Goal: Communication & Community: Answer question/provide support

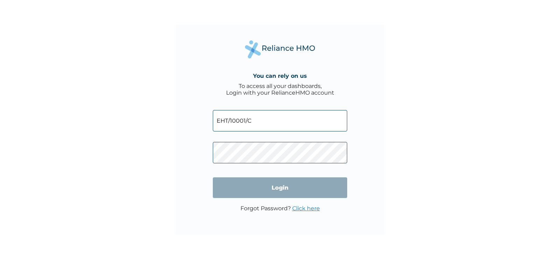
click at [334, 122] on input "EHT/10001/C" at bounding box center [280, 120] width 134 height 21
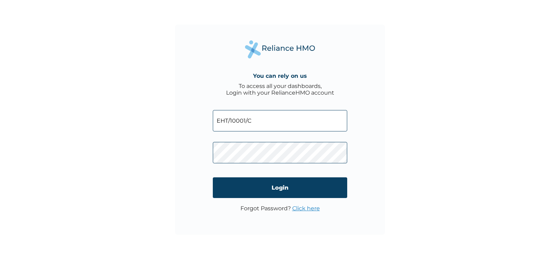
type input "queenethonwueyi13@gmail.com"
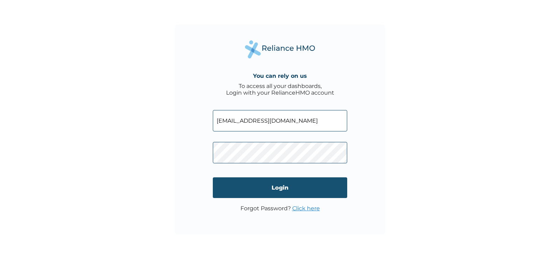
click at [312, 191] on input "Login" at bounding box center [280, 187] width 134 height 21
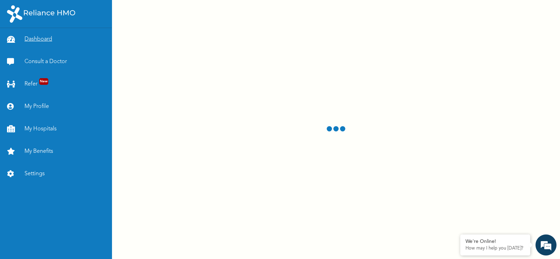
click at [38, 38] on link "Dashboard" at bounding box center [56, 39] width 112 height 22
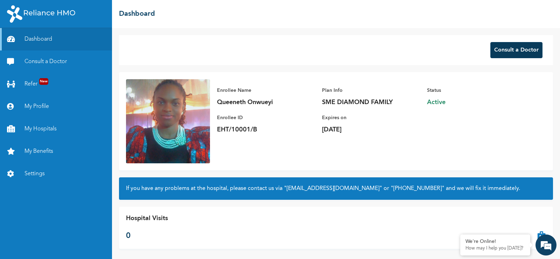
click at [519, 51] on button "Consult a Doctor" at bounding box center [516, 50] width 52 height 16
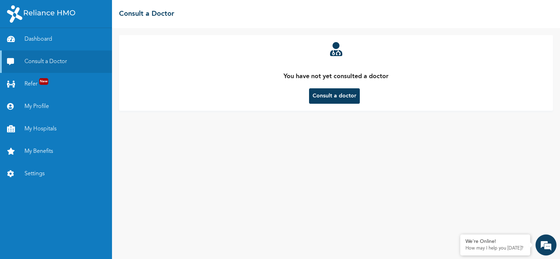
click at [341, 95] on button "Consult a doctor" at bounding box center [334, 95] width 51 height 15
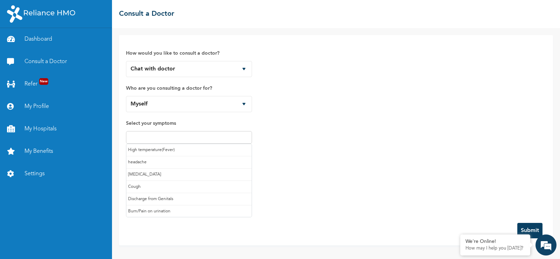
click at [230, 135] on input "text" at bounding box center [189, 137] width 122 height 8
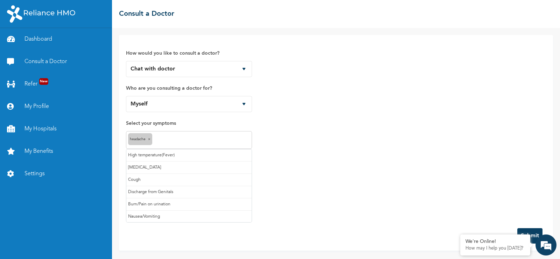
click at [222, 141] on input "text" at bounding box center [202, 140] width 96 height 8
click at [241, 139] on input "text" at bounding box center [218, 140] width 63 height 8
click at [240, 138] on input "text" at bounding box center [234, 140] width 29 height 8
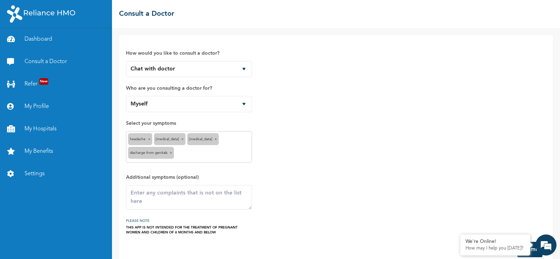
click at [171, 153] on span "×" at bounding box center [171, 152] width 2 height 3
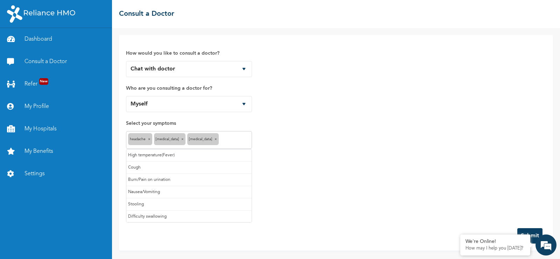
click at [224, 137] on input "text" at bounding box center [234, 140] width 29 height 8
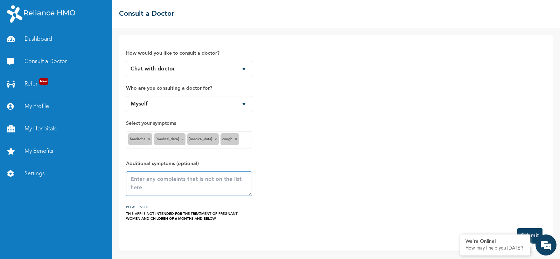
click at [195, 185] on textarea at bounding box center [189, 183] width 126 height 24
click at [197, 180] on textarea "To enrich screen reader interactions, please activate Accessibility in Grammarl…" at bounding box center [189, 183] width 126 height 24
type textarea "pains around my body"
click at [535, 231] on button "Submit" at bounding box center [529, 235] width 25 height 15
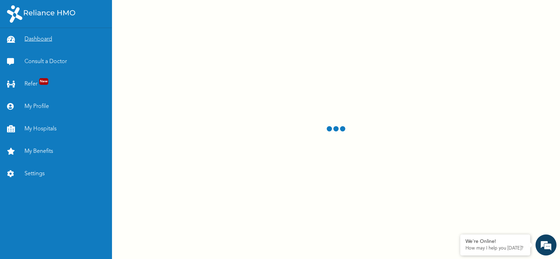
click at [43, 36] on link "Dashboard" at bounding box center [56, 39] width 112 height 22
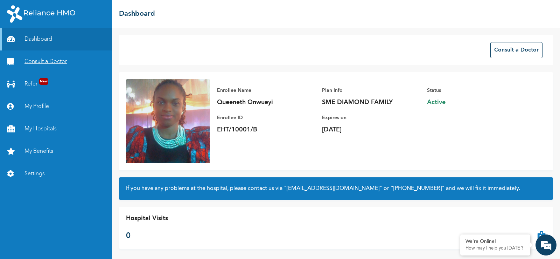
click at [52, 57] on link "Consult a Doctor" at bounding box center [56, 61] width 112 height 22
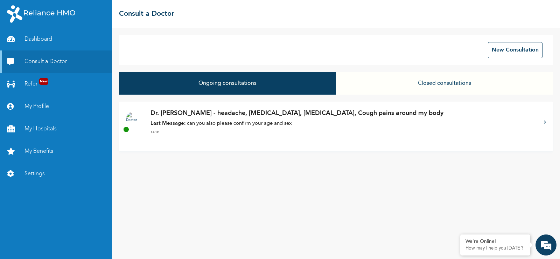
click at [267, 124] on p "Last Message: can you also please confirm your age and sex" at bounding box center [343, 124] width 386 height 8
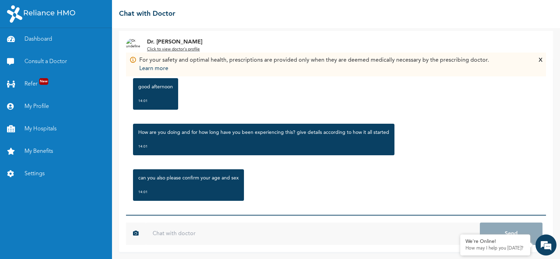
scroll to position [68, 0]
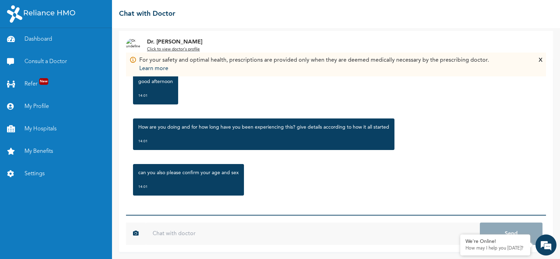
click at [227, 235] on input "text" at bounding box center [313, 233] width 334 height 22
type input "[DEMOGRAPHIC_DATA], 38"
click at [514, 231] on button "Send" at bounding box center [511, 233] width 63 height 22
click at [363, 232] on input "text" at bounding box center [313, 233] width 334 height 22
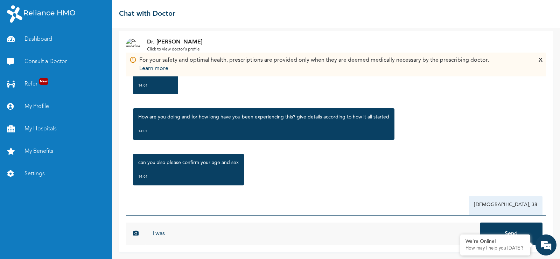
scroll to position [106, 0]
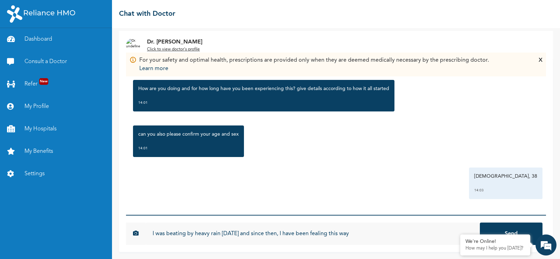
type input "I was beating by heavy rain [DATE] and since then, I have been fealing this way"
click at [480, 222] on button "Send" at bounding box center [511, 233] width 63 height 22
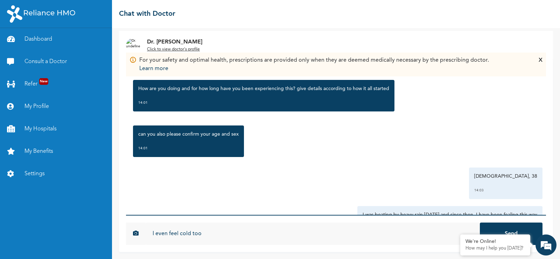
type input "I even feel cold too"
click at [480, 222] on button "Send" at bounding box center [511, 233] width 63 height 22
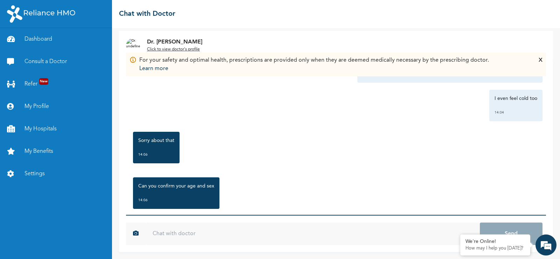
scroll to position [274, 0]
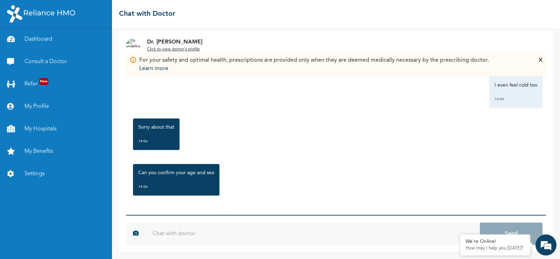
click at [315, 228] on input "text" at bounding box center [313, 233] width 334 height 22
type input "Female"
click at [480, 222] on button "Send" at bounding box center [511, 233] width 63 height 22
click at [344, 233] on input "text" at bounding box center [313, 233] width 334 height 22
type input "38"
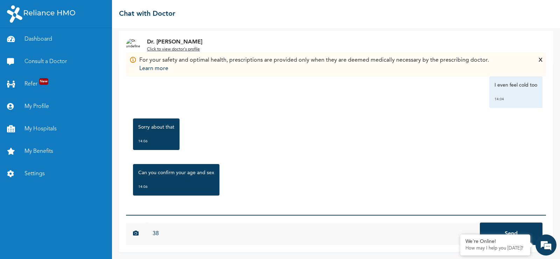
click at [480, 222] on button "Send" at bounding box center [511, 233] width 63 height 22
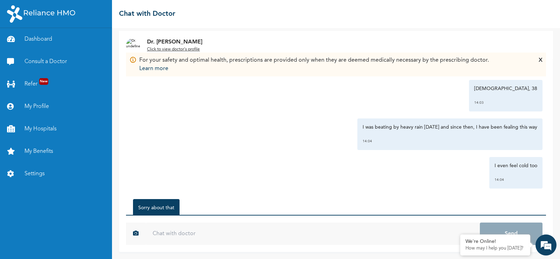
scroll to position [313, 0]
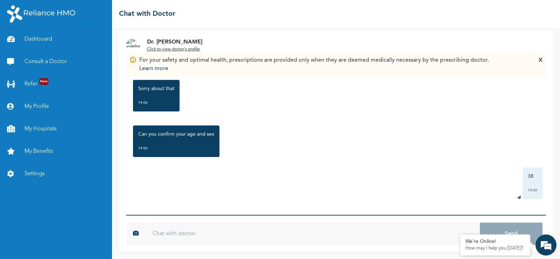
click at [406, 230] on input "text" at bounding box center [313, 233] width 334 height 22
type input "Female"
click at [480, 222] on button "Send" at bounding box center [511, 233] width 63 height 22
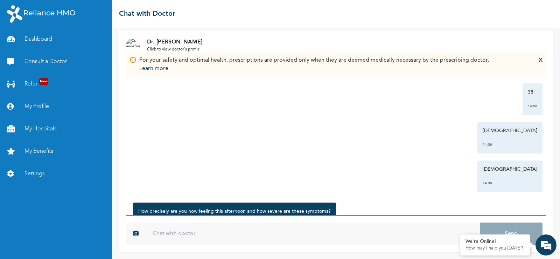
scroll to position [435, 0]
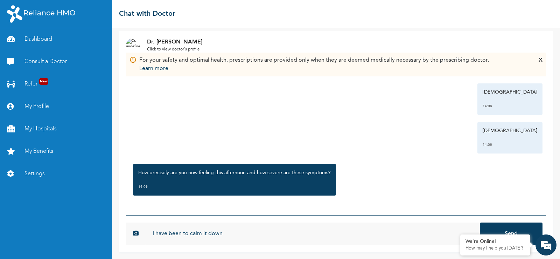
click at [183, 234] on input "I have been to calm it down" at bounding box center [313, 233] width 334 height 22
click at [280, 235] on input "I have been taking paracetamol to calm it down" at bounding box center [313, 233] width 334 height 22
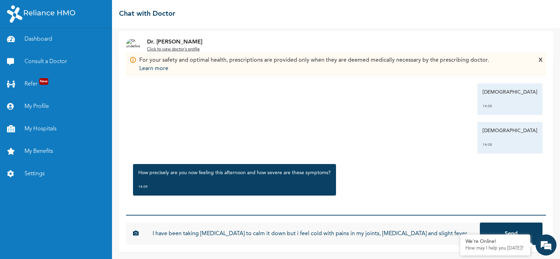
type input "I have been taking paracetamol to calm it down but i feel cold with pains in my…"
click at [480, 222] on button "Send" at bounding box center [511, 233] width 63 height 22
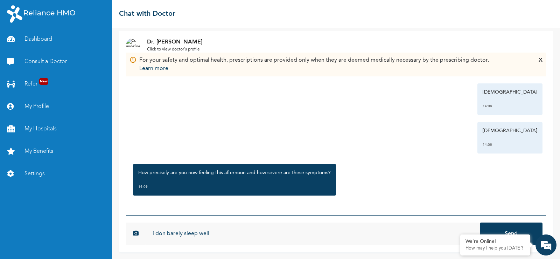
type input "i don barely sleep well"
click at [480, 222] on button "Send" at bounding box center [511, 233] width 63 height 22
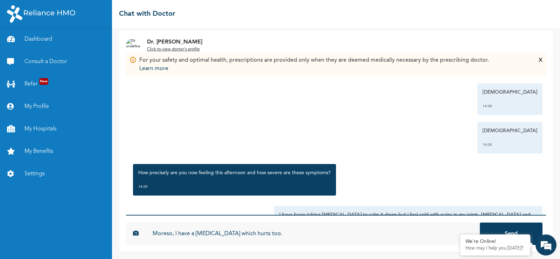
type input "Moreso, I have a heartburn which hurts too."
click at [480, 222] on button "Send" at bounding box center [511, 233] width 63 height 22
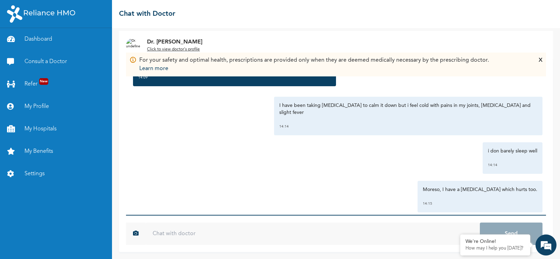
scroll to position [550, 0]
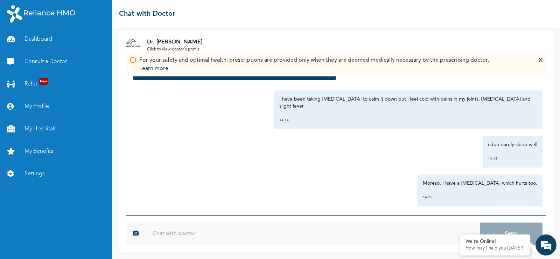
click at [176, 50] on u "Click to view doctor's profile" at bounding box center [173, 49] width 53 height 4
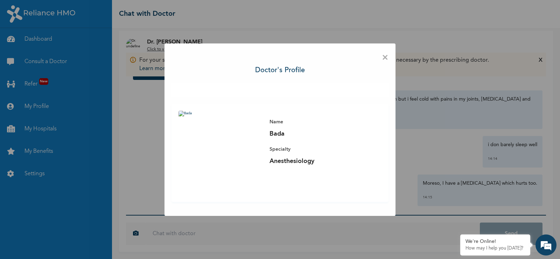
click at [384, 54] on span "×" at bounding box center [385, 57] width 7 height 15
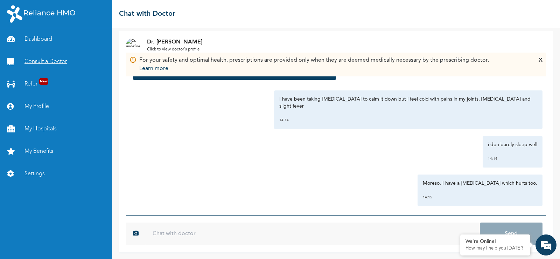
click at [39, 61] on link "Consult a Doctor" at bounding box center [56, 61] width 112 height 22
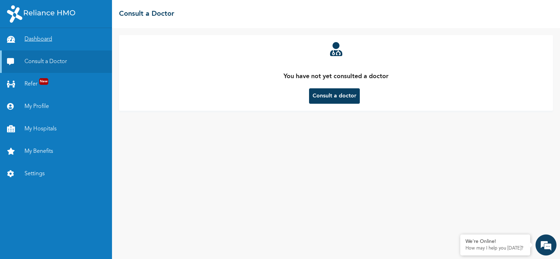
click at [50, 37] on link "Dashboard" at bounding box center [56, 39] width 112 height 22
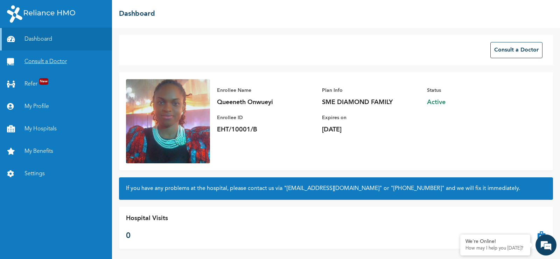
click at [47, 65] on link "Consult a Doctor" at bounding box center [56, 61] width 112 height 22
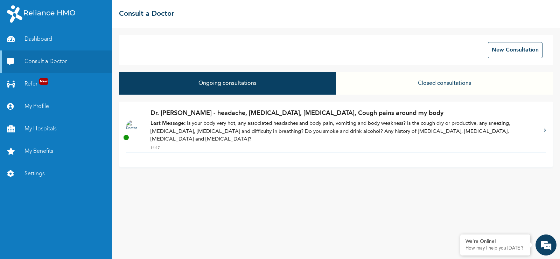
click at [239, 122] on p "Last Message: Is your body very hot, any associated headaches and body pain, vo…" at bounding box center [343, 132] width 386 height 24
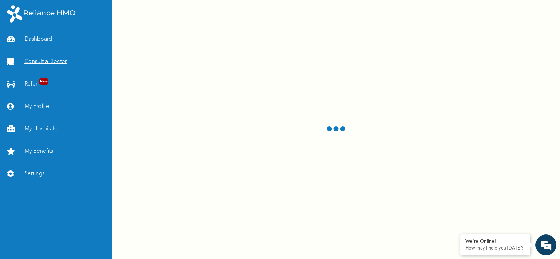
click at [49, 61] on link "Consult a Doctor" at bounding box center [56, 61] width 112 height 22
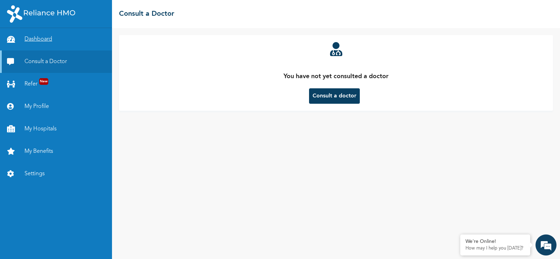
click at [43, 37] on link "Dashboard" at bounding box center [56, 39] width 112 height 22
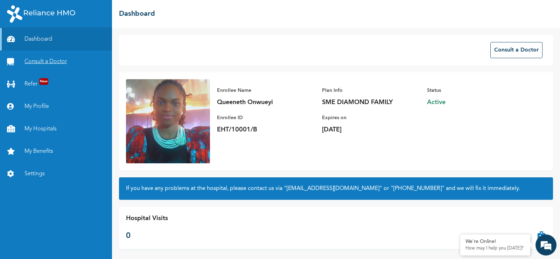
click at [64, 62] on link "Consult a Doctor" at bounding box center [56, 61] width 112 height 22
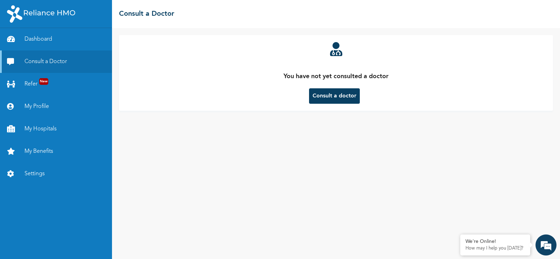
click at [338, 96] on button "Consult a doctor" at bounding box center [334, 95] width 51 height 15
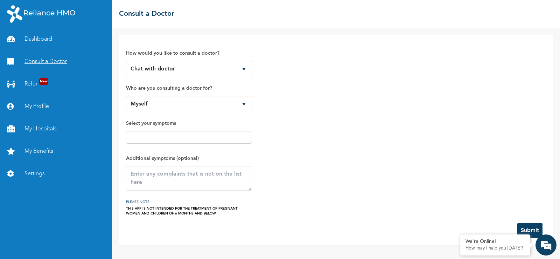
click at [41, 61] on link "Consult a Doctor" at bounding box center [56, 61] width 112 height 22
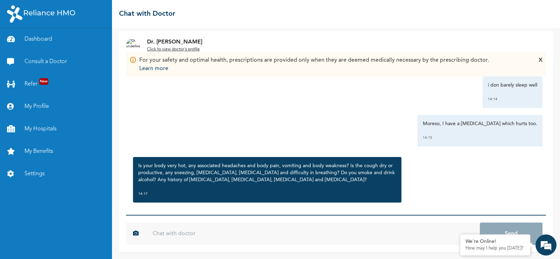
click at [226, 224] on input "text" at bounding box center [313, 233] width 334 height 22
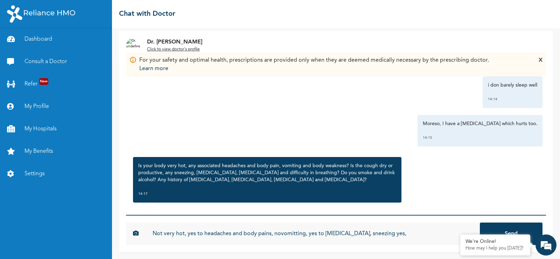
type input "Not very hot, yes to headaches and body pains, novomitting, yes to [MEDICAL_DAT…"
click at [480, 222] on button "Send" at bounding box center [511, 233] width 63 height 22
type input "Don't smoke or drink"
click at [480, 222] on button "Send" at bounding box center [511, 233] width 63 height 22
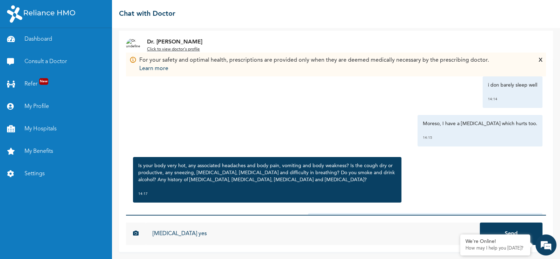
type input "Peptic ulcer yes"
click at [480, 222] on button "Send" at bounding box center [511, 233] width 63 height 22
type input "Sorry for the slow reply, it is raining here and the network is slow."
click at [480, 222] on button "Send" at bounding box center [511, 233] width 63 height 22
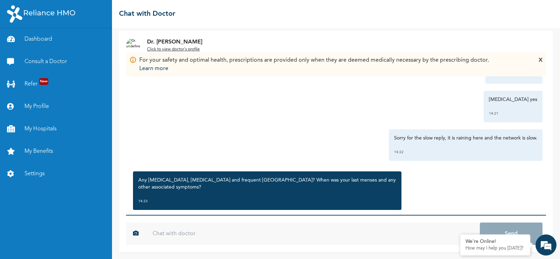
scroll to position [809, 0]
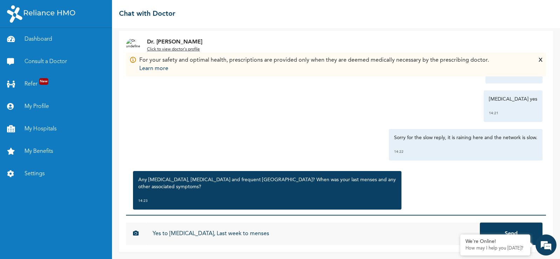
type input "Yes to heartburn, Last week to menses"
click at [480, 222] on button "Send" at bounding box center [511, 233] width 63 height 22
type input "No belching or bloating"
click at [480, 222] on button "Send" at bounding box center [511, 233] width 63 height 22
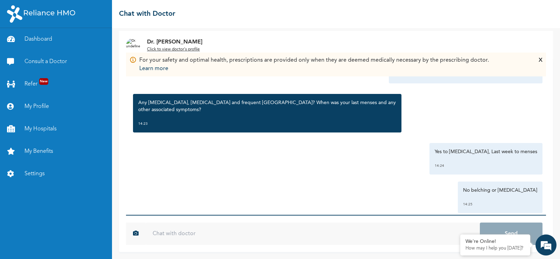
scroll to position [932, 0]
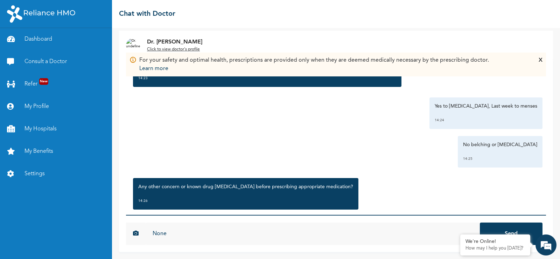
type input "None"
click at [480, 222] on button "Send" at bounding box center [511, 233] width 63 height 22
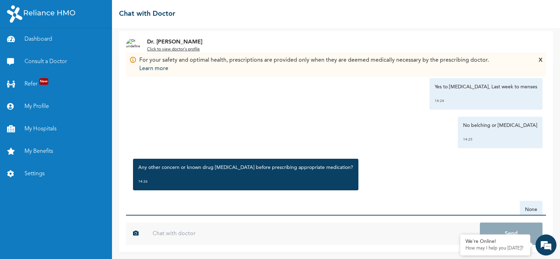
scroll to position [970, 0]
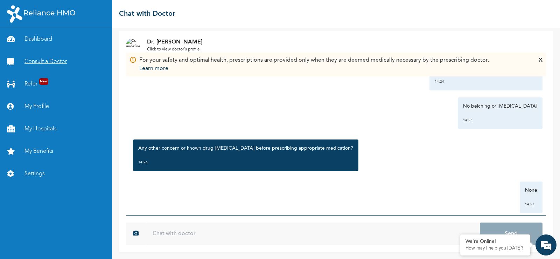
click at [45, 59] on link "Consult a Doctor" at bounding box center [56, 61] width 112 height 22
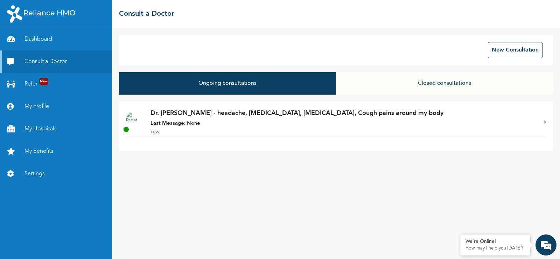
click at [204, 119] on div "Dr. Bada - headache, Runny nose, Heartburn, Cough pains around my body Last Mes…" at bounding box center [343, 122] width 386 height 28
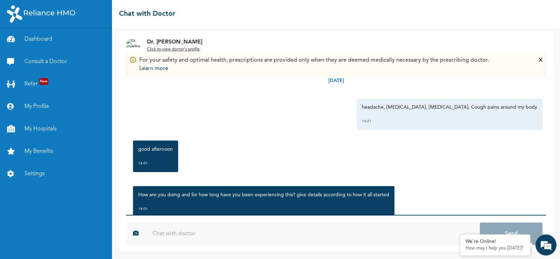
click at [540, 62] on div "X" at bounding box center [541, 64] width 4 height 17
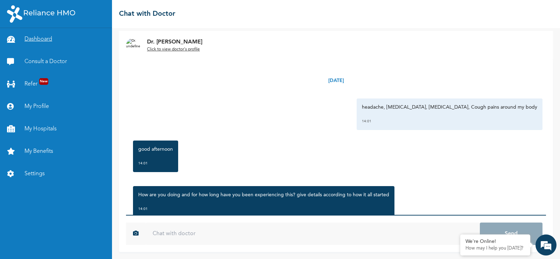
click at [41, 37] on link "Dashboard" at bounding box center [56, 39] width 112 height 22
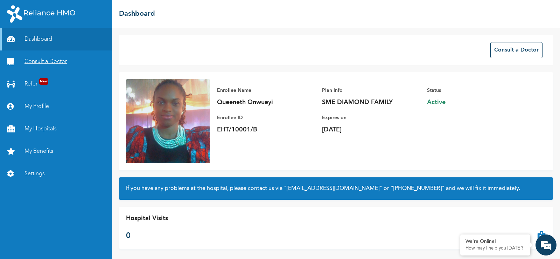
click at [40, 62] on link "Consult a Doctor" at bounding box center [56, 61] width 112 height 22
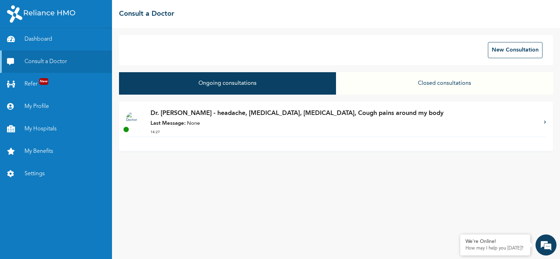
click at [253, 112] on p "Dr. Bada - headache, Runny nose, Heartburn, Cough pains around my body" at bounding box center [343, 112] width 386 height 9
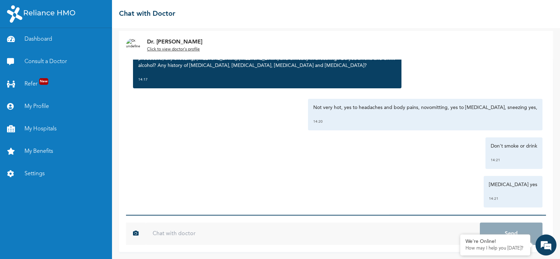
scroll to position [970, 0]
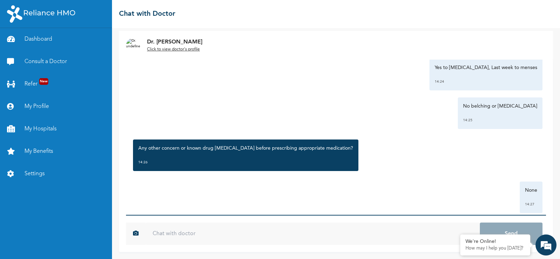
click at [212, 233] on input "text" at bounding box center [313, 233] width 334 height 22
type input "Hello"
click at [480, 222] on button "Send" at bounding box center [511, 233] width 63 height 22
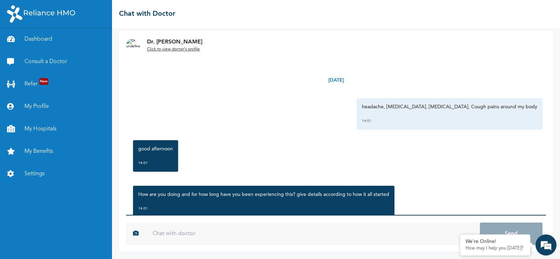
scroll to position [0, 0]
click at [187, 50] on u "Click to view doctor's profile" at bounding box center [173, 49] width 53 height 4
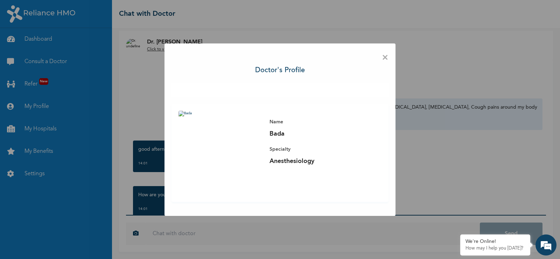
click at [384, 59] on span "×" at bounding box center [385, 57] width 7 height 15
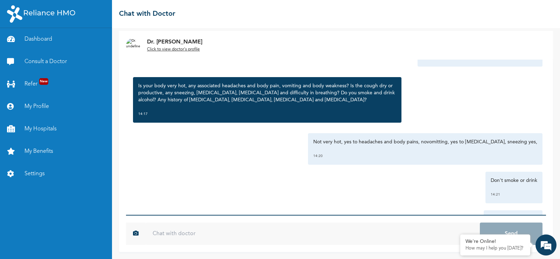
scroll to position [1009, 0]
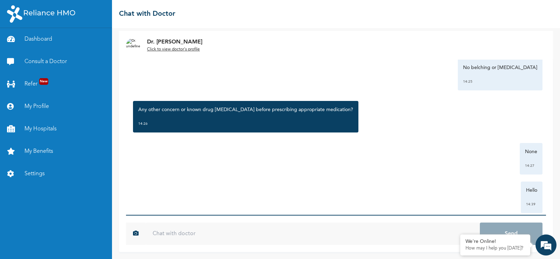
click at [379, 233] on input "text" at bounding box center [313, 233] width 334 height 22
type input "Are you still there?"
click at [480, 222] on button "Send" at bounding box center [511, 233] width 63 height 22
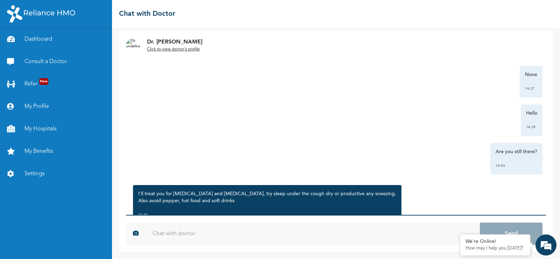
scroll to position [1100, 0]
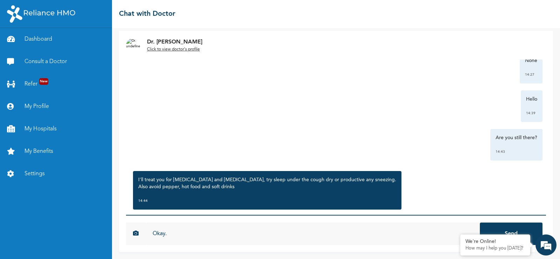
type input "Okay."
click at [480, 222] on button "Send" at bounding box center [511, 233] width 63 height 22
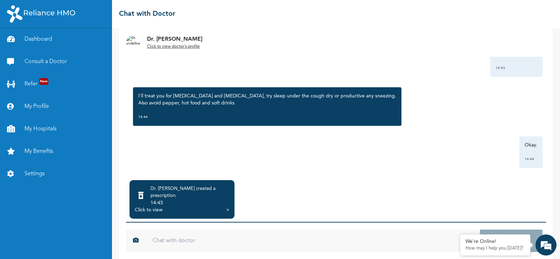
scroll to position [44, 0]
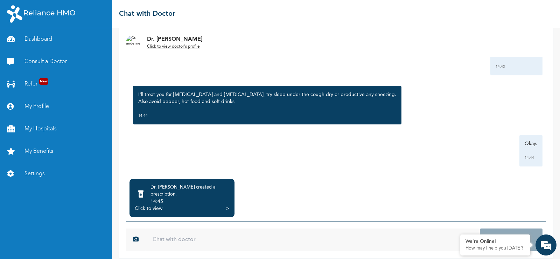
click at [155, 205] on div "Click to view" at bounding box center [149, 208] width 28 height 7
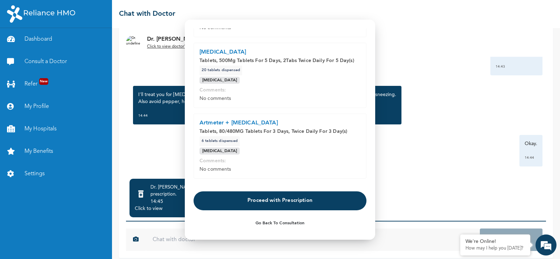
scroll to position [241, 0]
click at [266, 202] on button "Proceed with Prescription" at bounding box center [280, 200] width 173 height 19
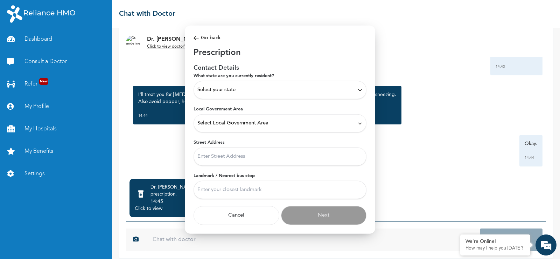
scroll to position [0, 0]
click at [309, 87] on div "Select your state" at bounding box center [279, 90] width 165 height 8
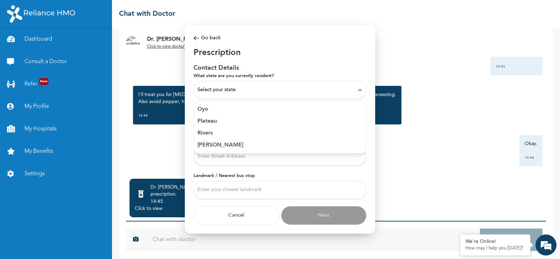
scroll to position [359, 0]
click at [257, 128] on p "Rivers" at bounding box center [279, 132] width 165 height 8
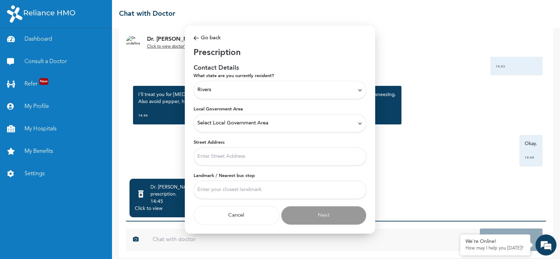
click at [269, 128] on div "Select Local Government Area" at bounding box center [280, 123] width 173 height 18
click at [233, 142] on p "Obio/Akpor" at bounding box center [279, 145] width 165 height 8
click at [246, 157] on input "Street Address" at bounding box center [280, 156] width 173 height 18
type input "5 Alleluia House, Doubra Street by Christ International School Ogbatia, Woji"
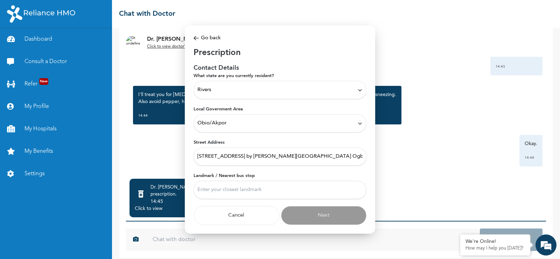
click at [261, 191] on input "Landmark / Nearest bus stop" at bounding box center [280, 190] width 173 height 18
type input "YKC"
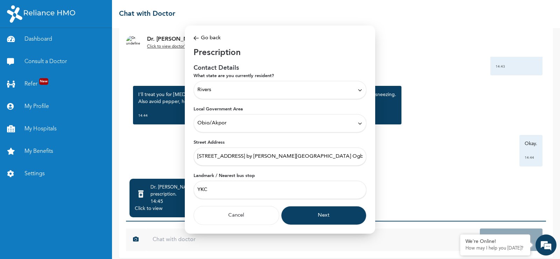
click at [318, 219] on button "Next" at bounding box center [324, 215] width 86 height 19
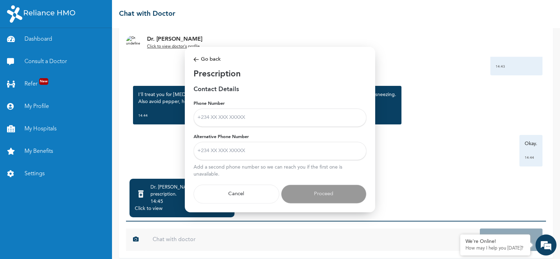
click at [313, 122] on input "Phone Number" at bounding box center [280, 117] width 173 height 18
type input "08066904934"
click at [262, 150] on input "Alternative Phone Number" at bounding box center [280, 151] width 173 height 18
type input "08066904934"
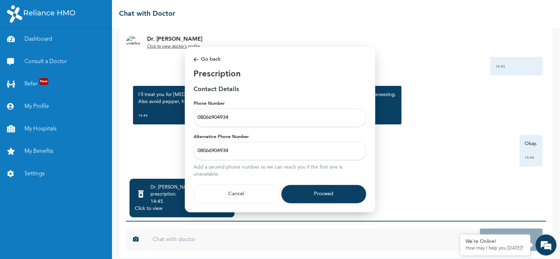
click at [315, 190] on button "Proceed" at bounding box center [324, 193] width 86 height 19
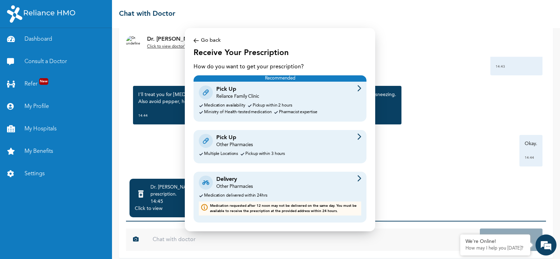
click at [309, 145] on div "Pick Up Other Pharmacies" at bounding box center [280, 140] width 162 height 15
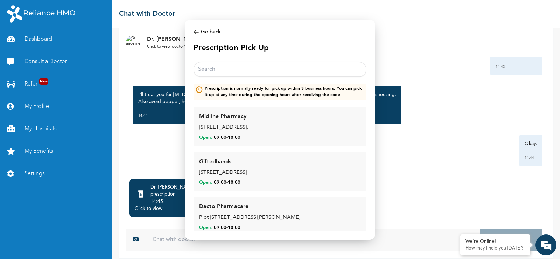
drag, startPoint x: 309, startPoint y: 145, endPoint x: 308, endPoint y: 74, distance: 71.4
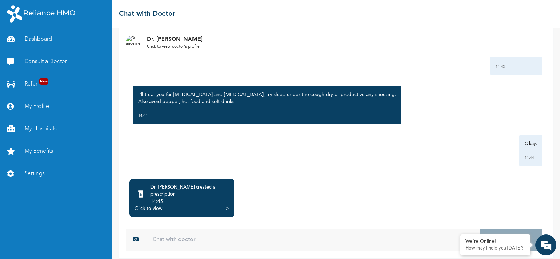
click at [177, 198] on div "14:45" at bounding box center [189, 201] width 79 height 7
click at [148, 205] on div "Click to view" at bounding box center [149, 208] width 28 height 7
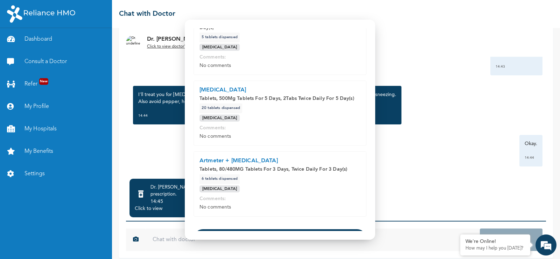
scroll to position [241, 0]
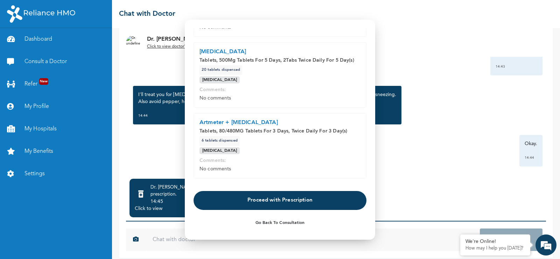
click at [300, 199] on button "Proceed with Prescription" at bounding box center [280, 200] width 173 height 19
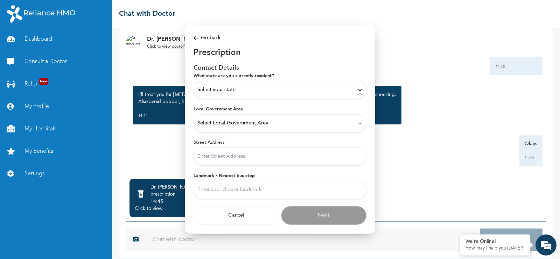
scroll to position [0, 0]
click at [322, 88] on div "Select your state" at bounding box center [279, 90] width 165 height 8
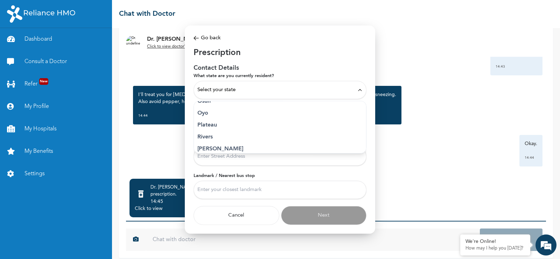
scroll to position [357, 0]
click at [229, 134] on p "Rivers" at bounding box center [279, 134] width 165 height 8
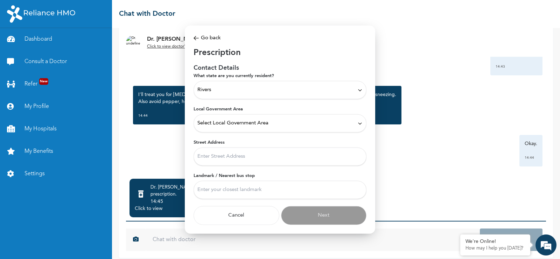
click at [255, 120] on span "Select Local Government Area" at bounding box center [232, 123] width 71 height 8
click at [227, 140] on p "Obio/Akpor" at bounding box center [279, 142] width 165 height 8
click at [240, 160] on input "Street Address" at bounding box center [280, 156] width 173 height 18
type input "5 Alleluia House, Doubra Street by Christ International School Ogbatia, Woji"
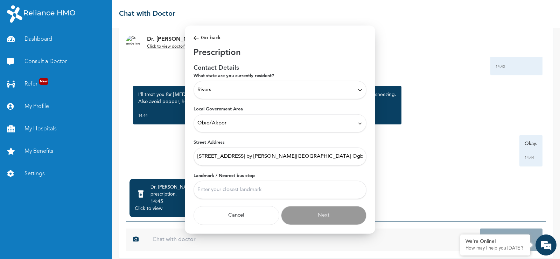
click at [252, 191] on input "Landmark / Nearest bus stop" at bounding box center [280, 190] width 173 height 18
type input "YKC"
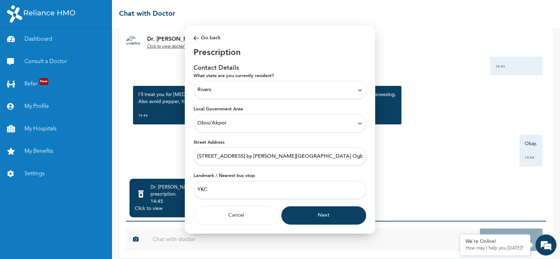
click at [291, 216] on button "Next" at bounding box center [324, 215] width 86 height 19
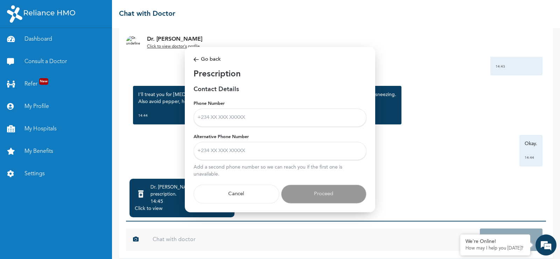
click at [302, 118] on input "Phone Number" at bounding box center [280, 117] width 173 height 18
type input "08066904934"
click at [263, 157] on input "Alternative Phone Number" at bounding box center [280, 151] width 173 height 18
type input "08066904934"
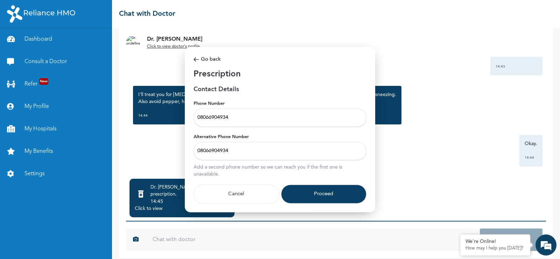
click at [319, 192] on button "Proceed" at bounding box center [324, 193] width 86 height 19
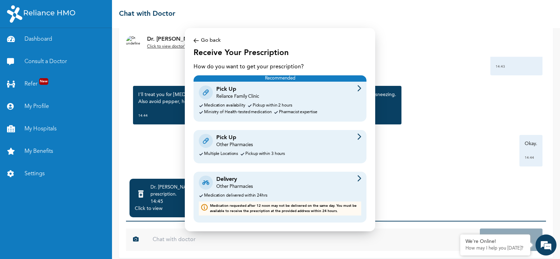
click at [306, 138] on div "Pick Up Other Pharmacies" at bounding box center [280, 140] width 162 height 15
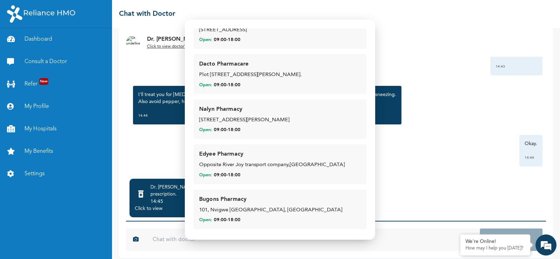
scroll to position [0, 0]
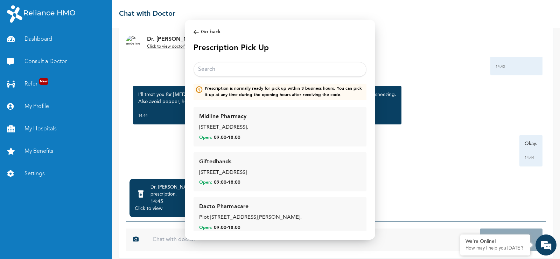
click at [284, 69] on input "text" at bounding box center [280, 69] width 173 height 15
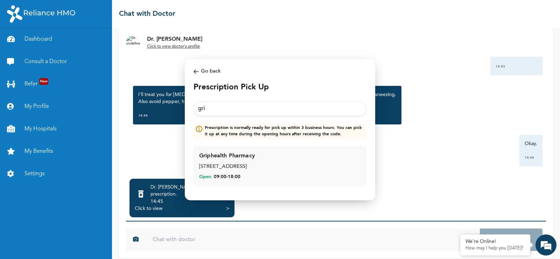
type input "gri"
click at [259, 163] on div "63, Ogbatai Road, Elelenwo Rd, Woji, Port Harcourt" at bounding box center [280, 167] width 162 height 8
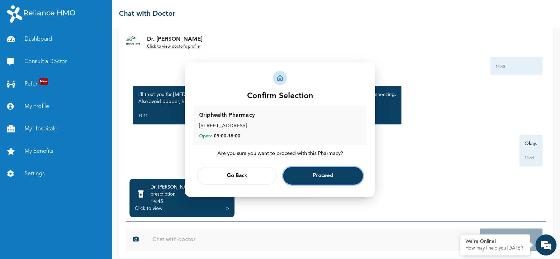
click at [313, 175] on span "Proceed" at bounding box center [323, 176] width 20 height 5
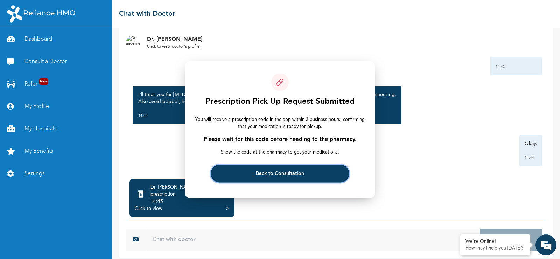
click at [313, 175] on button "Back to Consultation" at bounding box center [280, 172] width 138 height 17
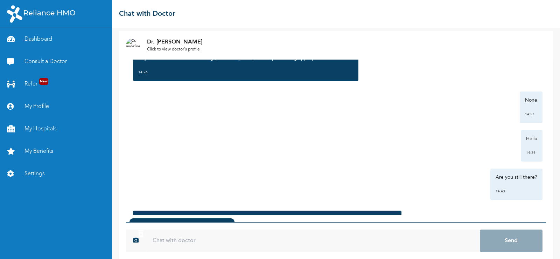
scroll to position [1145, 0]
